Goal: Information Seeking & Learning: Compare options

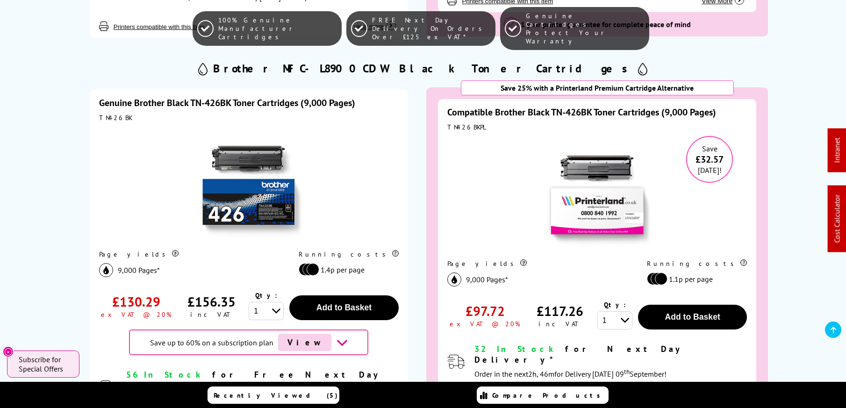
scroll to position [1442, 0]
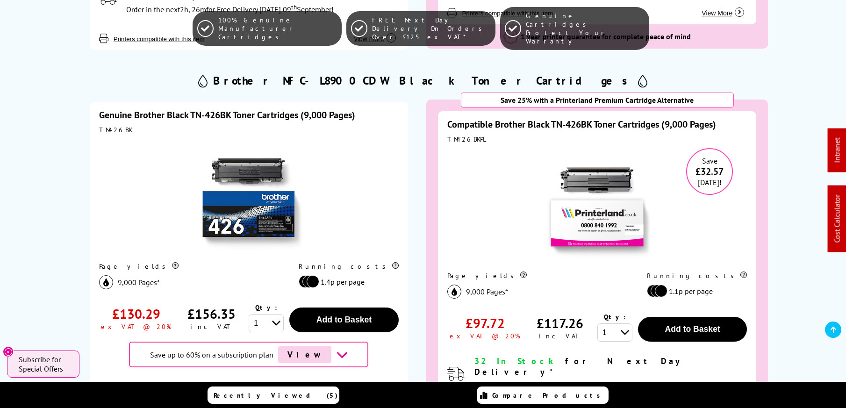
click at [264, 109] on link "Genuine Brother Black TN-426BK Toner Cartridges (9,000 Pages)" at bounding box center [227, 115] width 256 height 12
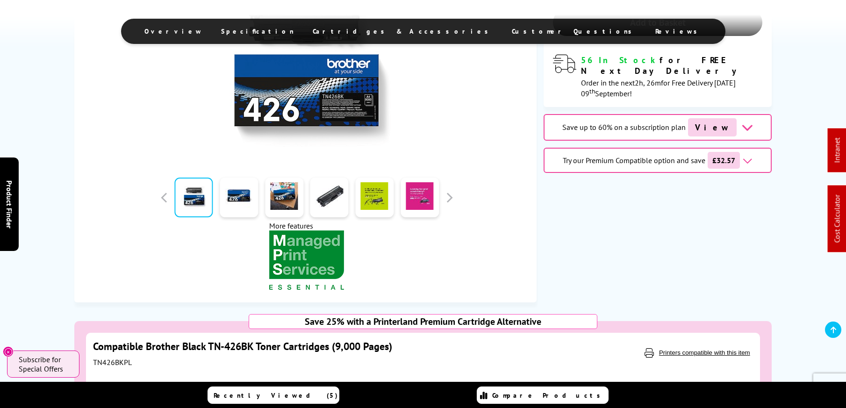
scroll to position [285, 0]
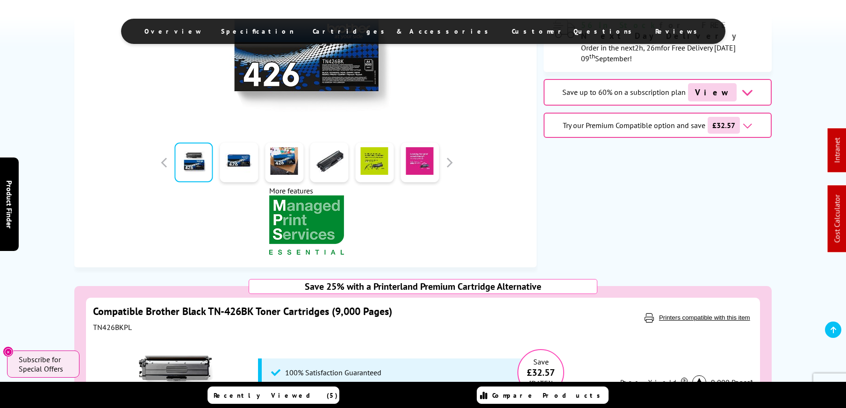
click at [300, 222] on img "KeyFeatureModal340" at bounding box center [306, 226] width 75 height 63
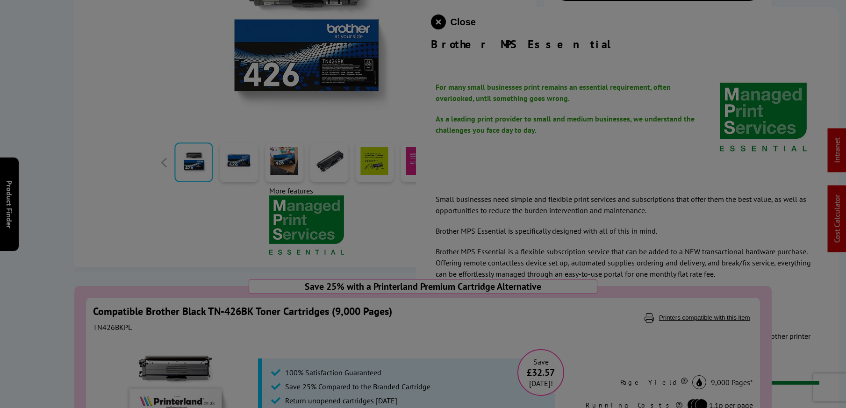
click at [492, 172] on div at bounding box center [423, 204] width 846 height 408
click at [450, 22] on div at bounding box center [423, 204] width 846 height 408
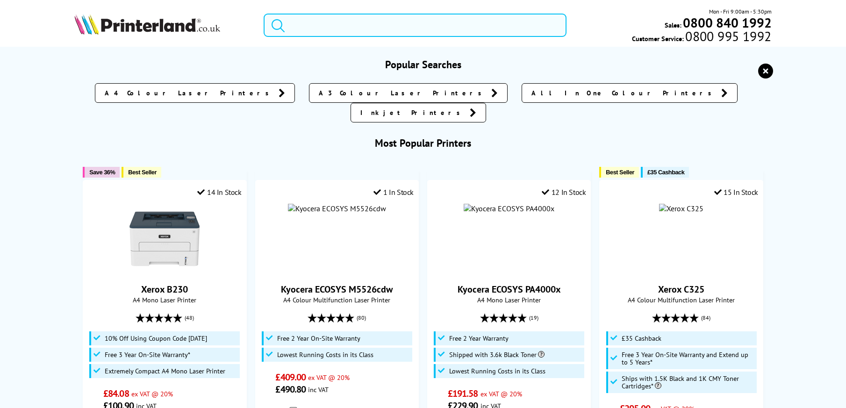
click at [365, 30] on input "search" at bounding box center [415, 25] width 303 height 23
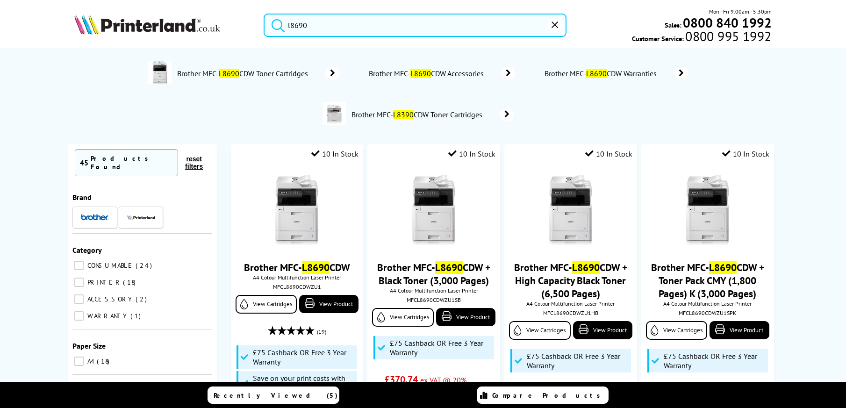
type input "l8690"
click at [276, 23] on button "submit" at bounding box center [275, 24] width 23 height 21
click at [307, 178] on img at bounding box center [297, 210] width 70 height 70
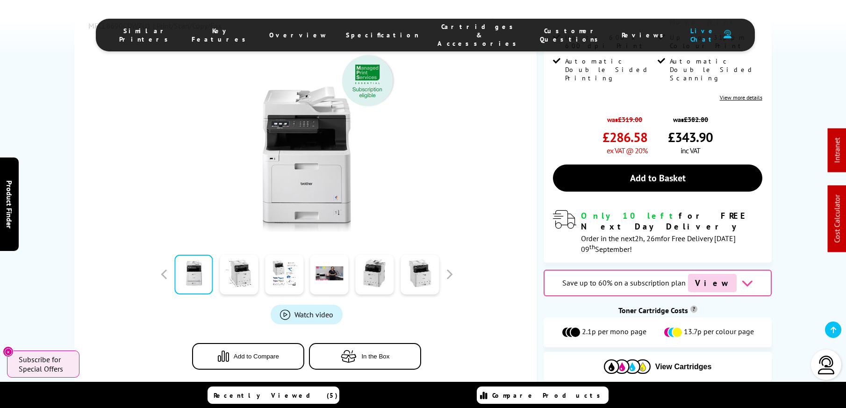
scroll to position [256, 0]
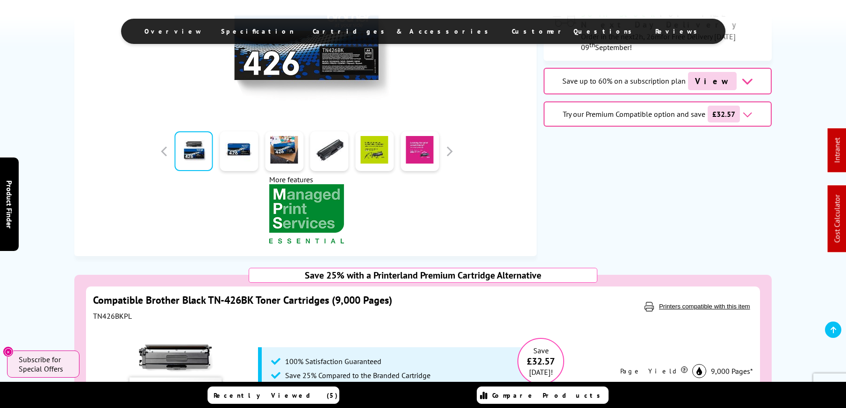
scroll to position [295, 0]
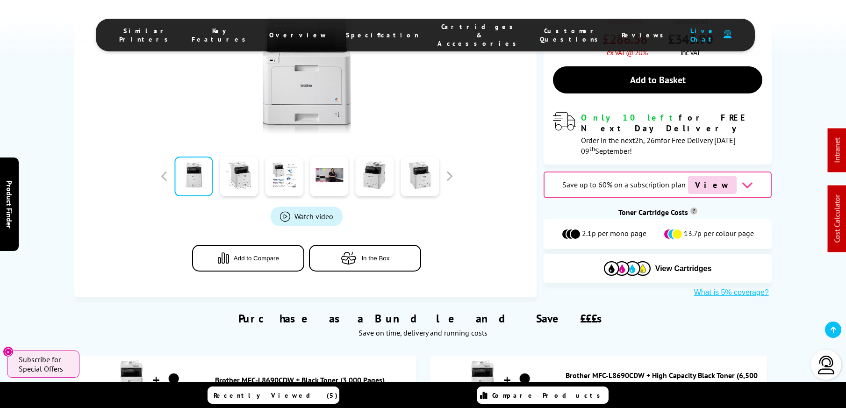
scroll to position [340, 0]
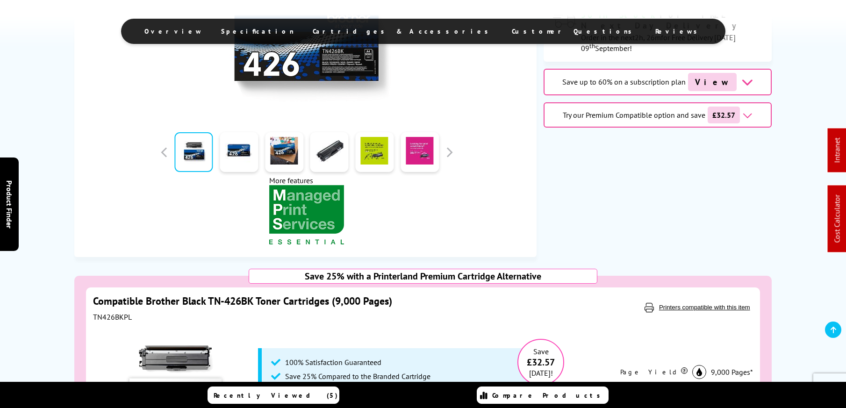
scroll to position [295, 0]
click at [332, 209] on img "KeyFeatureModal340" at bounding box center [306, 216] width 75 height 63
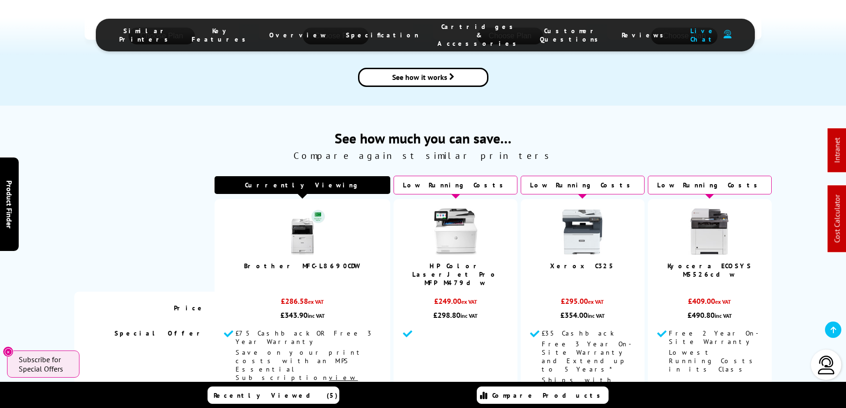
scroll to position [1140, 0]
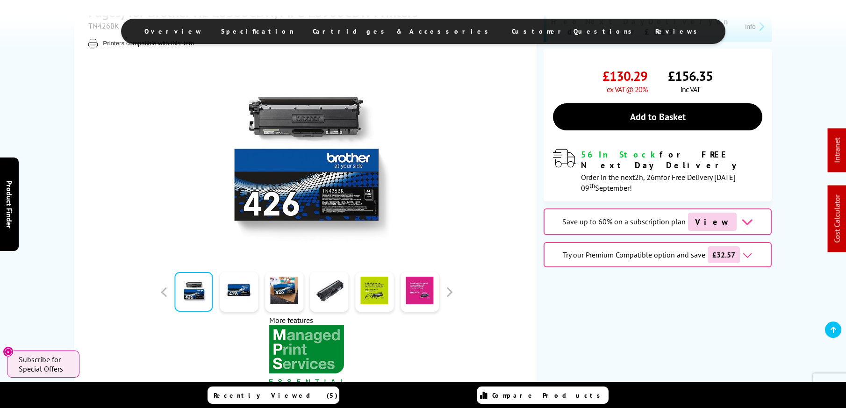
scroll to position [154, 0]
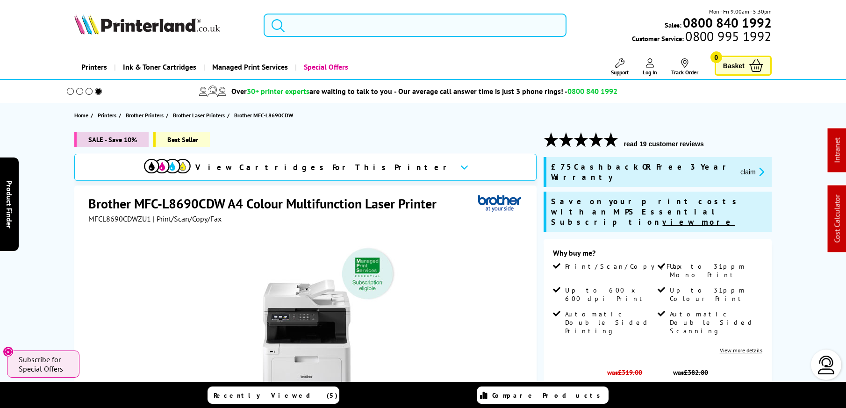
click at [334, 25] on input "search" at bounding box center [415, 25] width 303 height 23
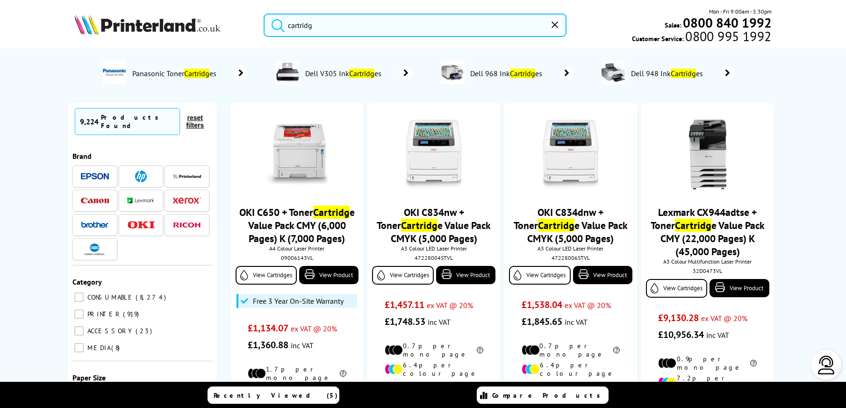
type input "cartridg"
click at [112, 293] on span "CONSUMABLE" at bounding box center [110, 297] width 50 height 8
click at [84, 293] on input "CONSUMABLE 8,274" at bounding box center [78, 297] width 9 height 9
checkbox input "true"
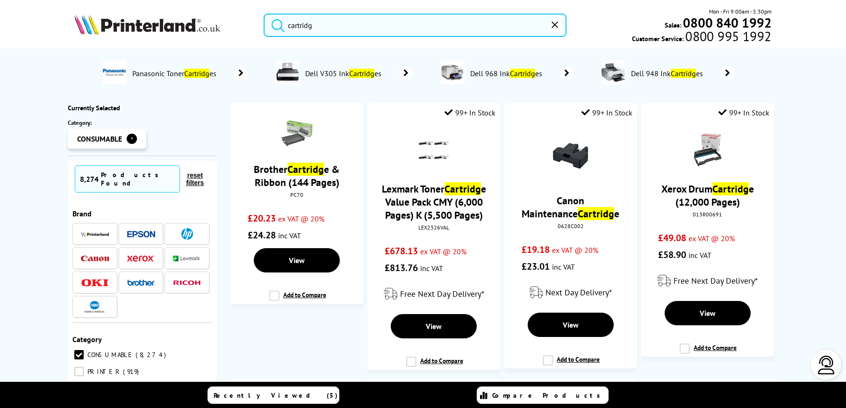
click at [96, 232] on img at bounding box center [95, 234] width 28 height 5
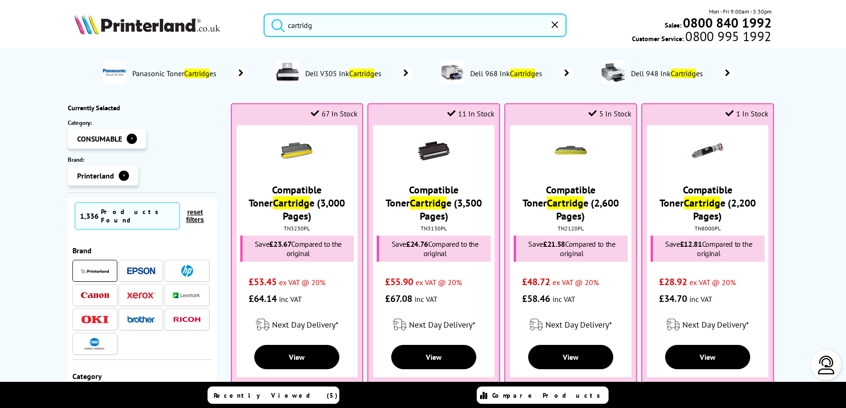
click at [173, 20] on img at bounding box center [147, 24] width 146 height 21
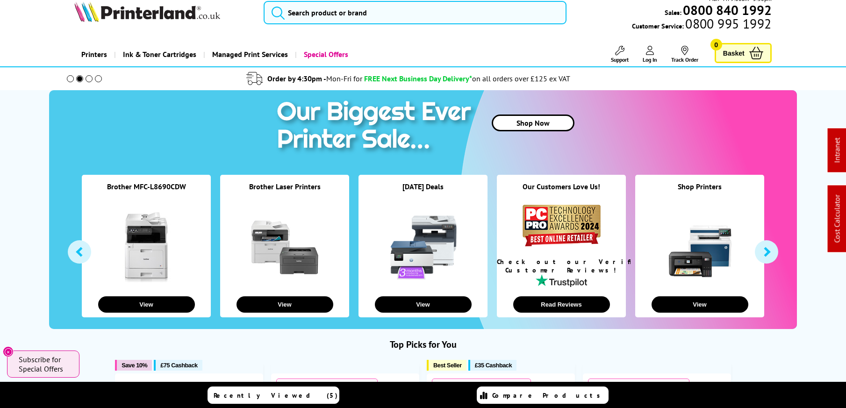
scroll to position [15, 0]
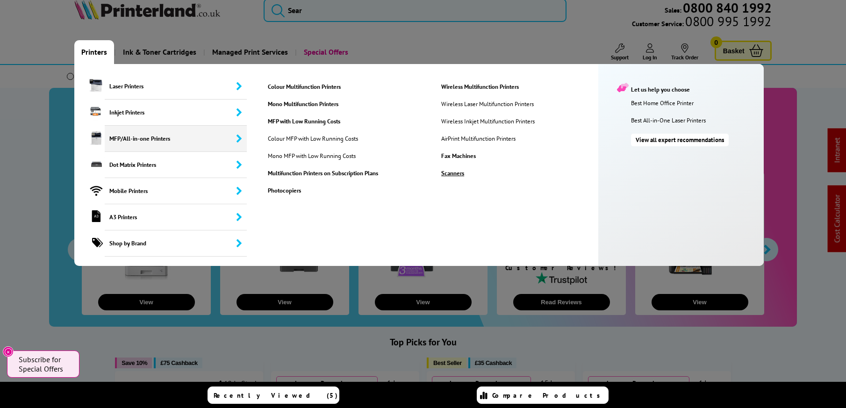
click at [451, 175] on link "Scanners" at bounding box center [520, 173] width 173 height 8
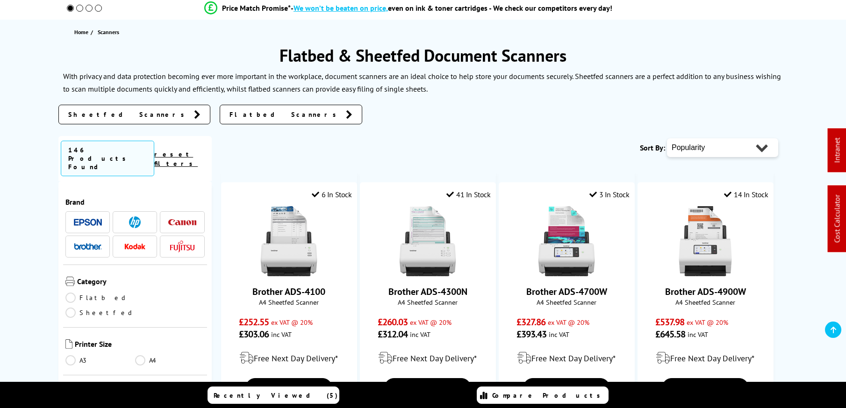
scroll to position [101, 0]
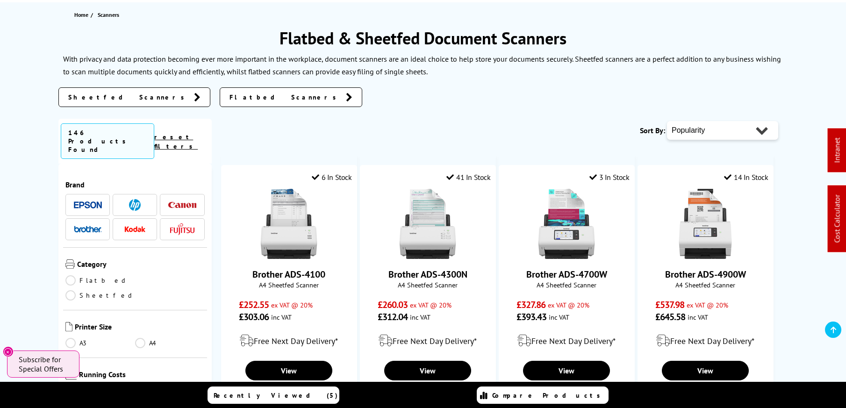
click at [88, 202] on img at bounding box center [88, 205] width 28 height 7
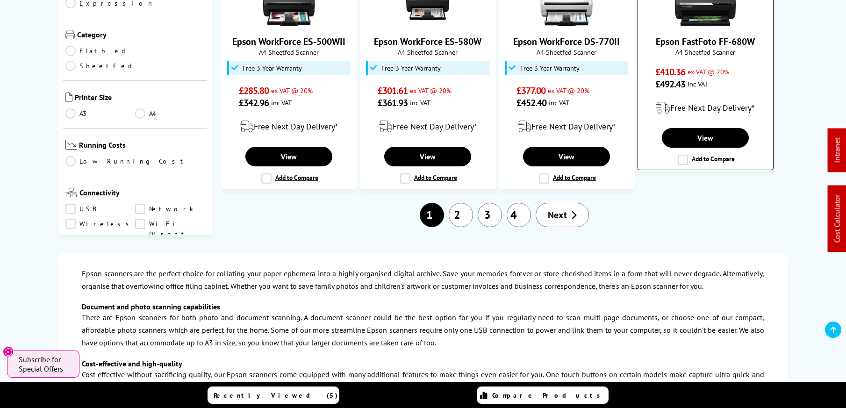
scroll to position [909, 0]
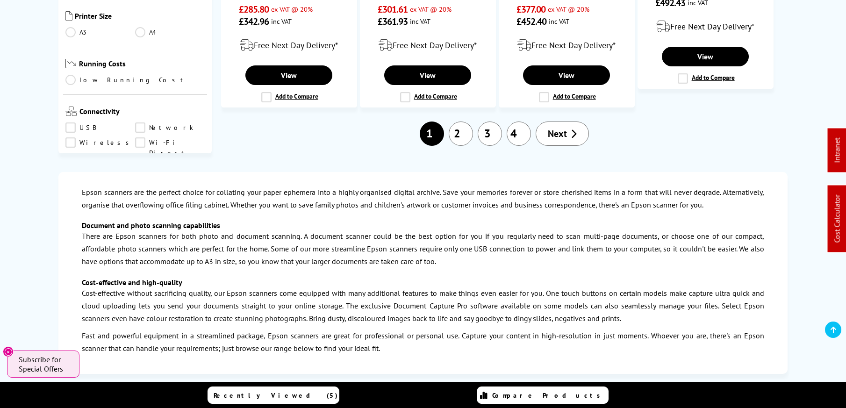
click at [463, 139] on link "2" at bounding box center [461, 134] width 24 height 24
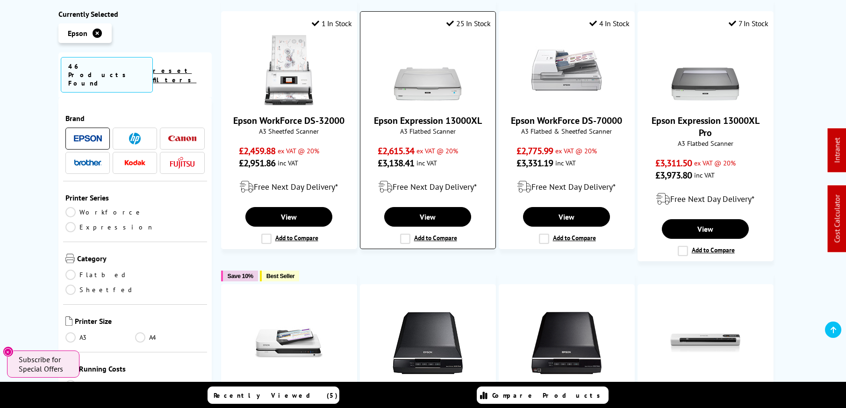
scroll to position [664, 0]
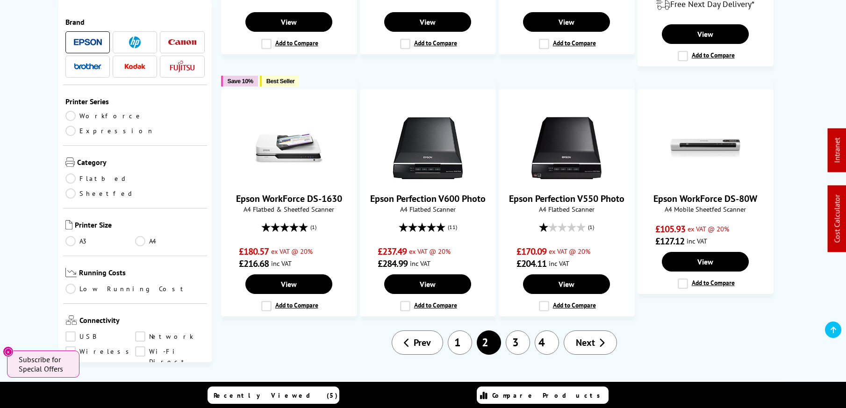
click at [520, 339] on link "3" at bounding box center [518, 343] width 24 height 24
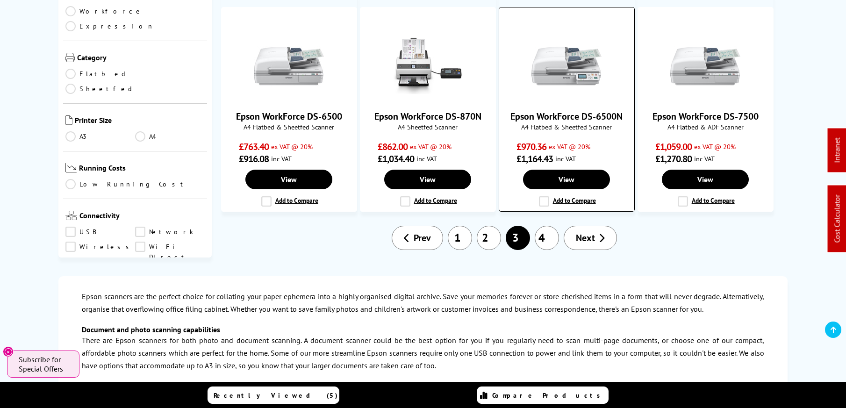
scroll to position [676, 0]
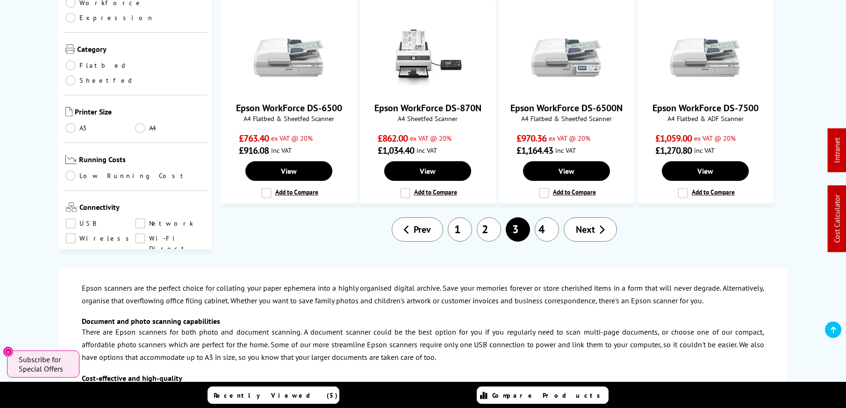
click at [551, 224] on link "4" at bounding box center [547, 229] width 24 height 24
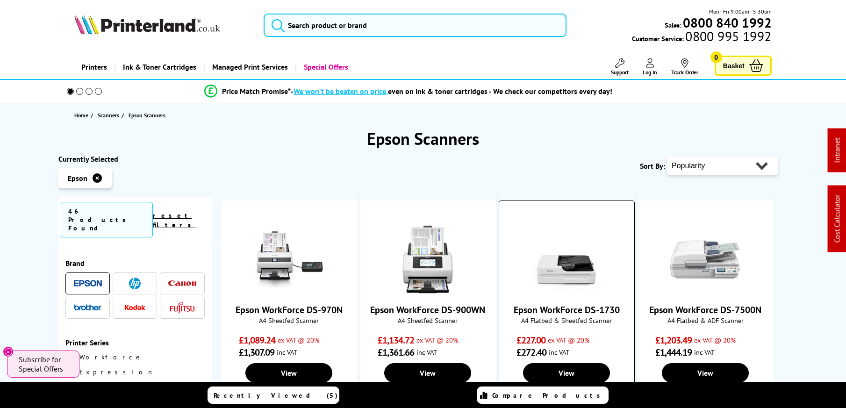
click at [568, 264] on img at bounding box center [567, 259] width 70 height 70
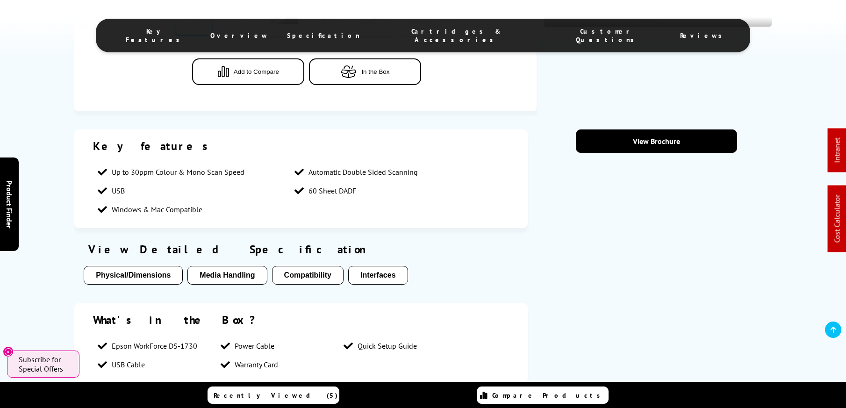
scroll to position [414, 0]
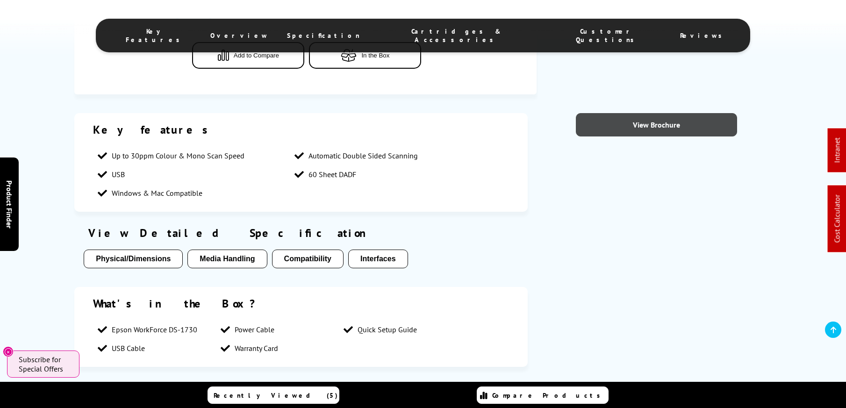
click at [664, 131] on link "View Brochure" at bounding box center [656, 124] width 161 height 23
